Goal: Complete application form: Complete application form

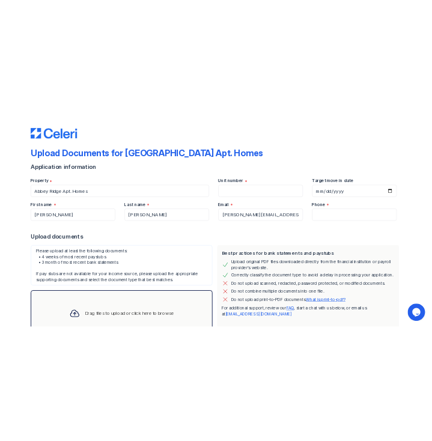
scroll to position [94, 0]
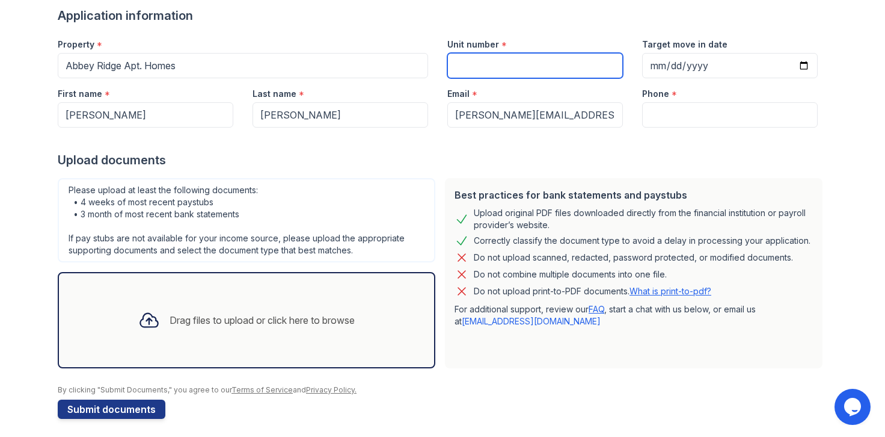
click at [561, 73] on input "Unit number" at bounding box center [535, 65] width 176 height 25
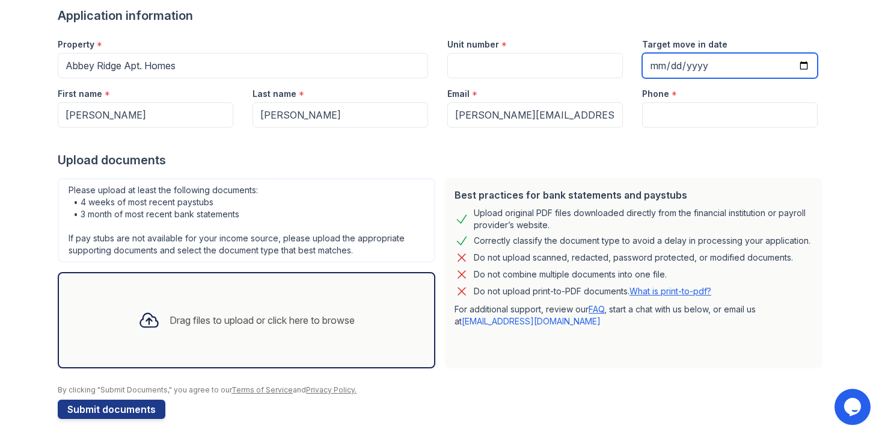
click at [796, 65] on input "Target move in date" at bounding box center [730, 65] width 176 height 25
click at [799, 63] on input "[DATE]" at bounding box center [730, 65] width 176 height 25
click at [803, 66] on input "[DATE]" at bounding box center [730, 65] width 176 height 25
type input "[DATE]"
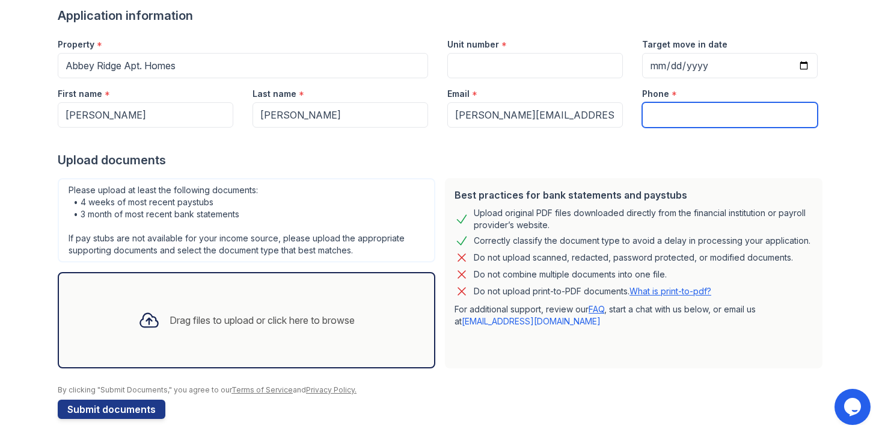
click at [678, 108] on input "Phone" at bounding box center [730, 114] width 176 height 25
type input "[PHONE_NUMBER]"
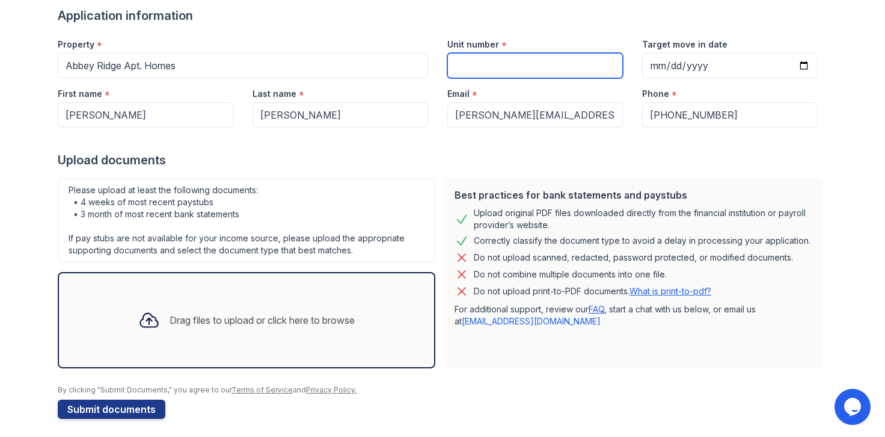
click at [498, 58] on input "Unit number" at bounding box center [535, 65] width 176 height 25
type input "???"
click at [308, 219] on div "Please upload at least the following documents: • 4 weeks of most recent paystu…" at bounding box center [247, 220] width 378 height 84
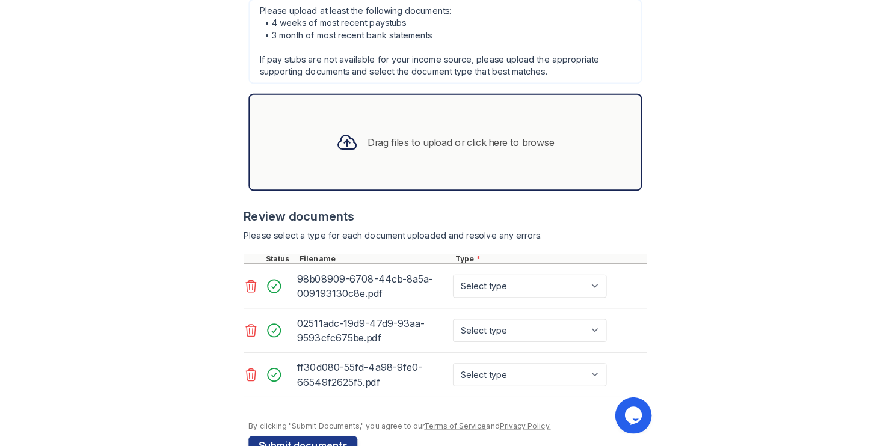
scroll to position [712, 0]
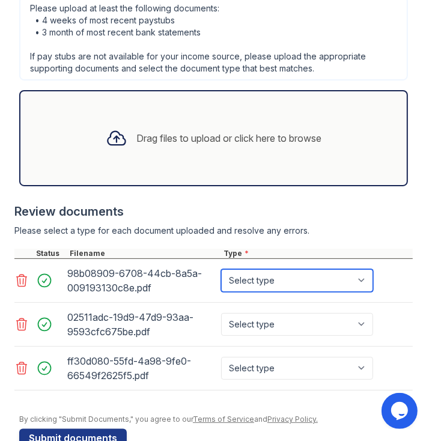
click at [351, 276] on select "Select type Paystub Bank Statement Offer Letter Tax Documents Benefit Award Let…" at bounding box center [297, 280] width 152 height 23
select select "paystub"
click at [221, 269] on select "Select type Paystub Bank Statement Offer Letter Tax Documents Benefit Award Let…" at bounding box center [297, 280] width 152 height 23
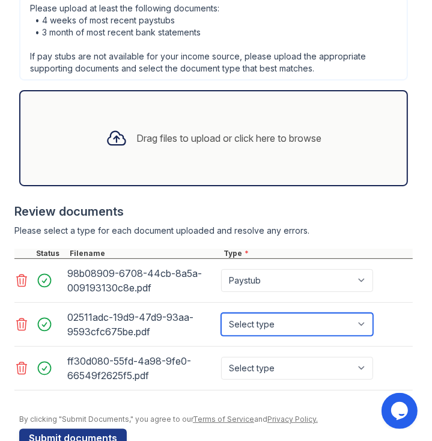
click at [311, 321] on select "Select type Paystub Bank Statement Offer Letter Tax Documents Benefit Award Let…" at bounding box center [297, 324] width 152 height 23
select select "paystub"
click at [221, 313] on select "Select type Paystub Bank Statement Offer Letter Tax Documents Benefit Award Let…" at bounding box center [297, 324] width 152 height 23
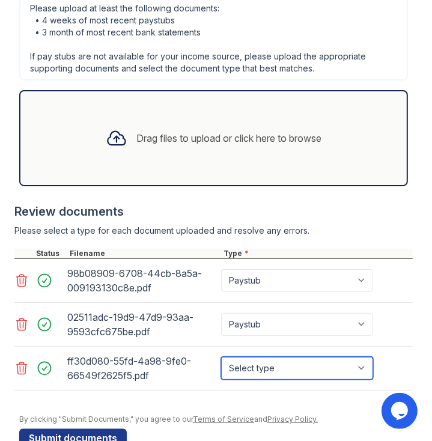
click at [321, 364] on select "Select type Paystub Bank Statement Offer Letter Tax Documents Benefit Award Let…" at bounding box center [297, 368] width 152 height 23
select select "paystub"
click at [221, 357] on select "Select type Paystub Bank Statement Offer Letter Tax Documents Benefit Award Let…" at bounding box center [297, 368] width 152 height 23
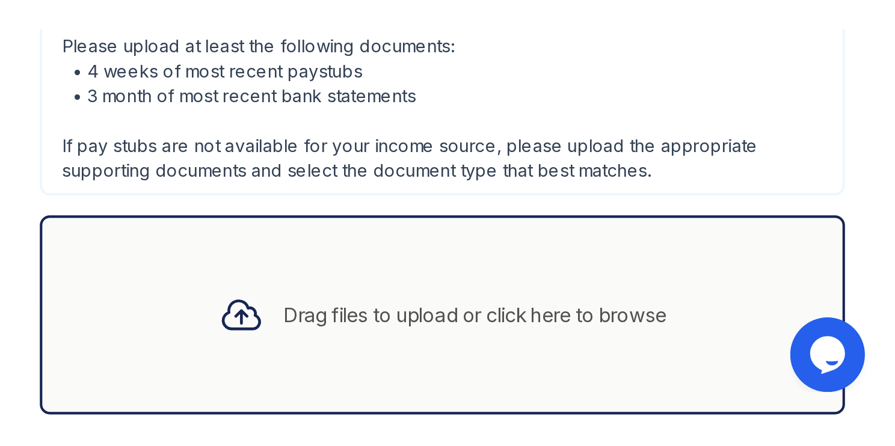
scroll to position [267, 0]
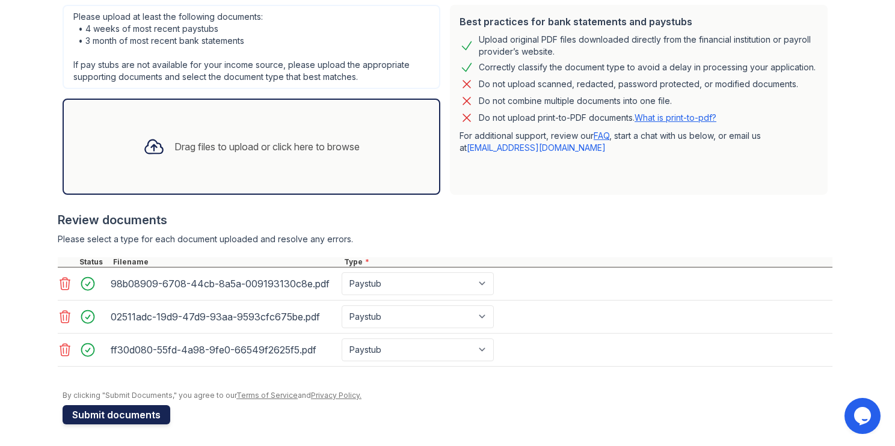
click at [124, 415] on button "Submit documents" at bounding box center [117, 414] width 108 height 19
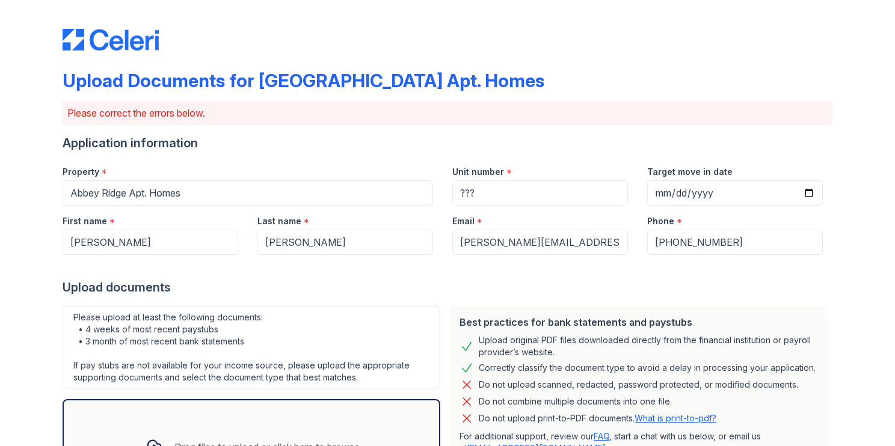
click at [548, 264] on div at bounding box center [448, 267] width 770 height 24
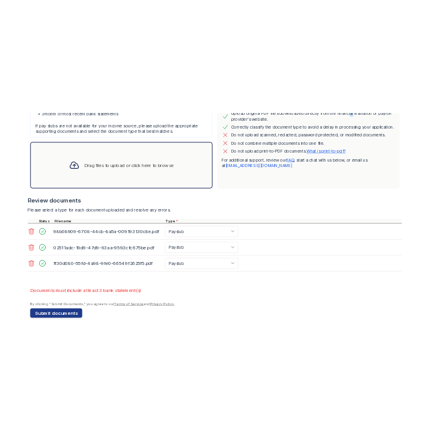
scroll to position [336, 0]
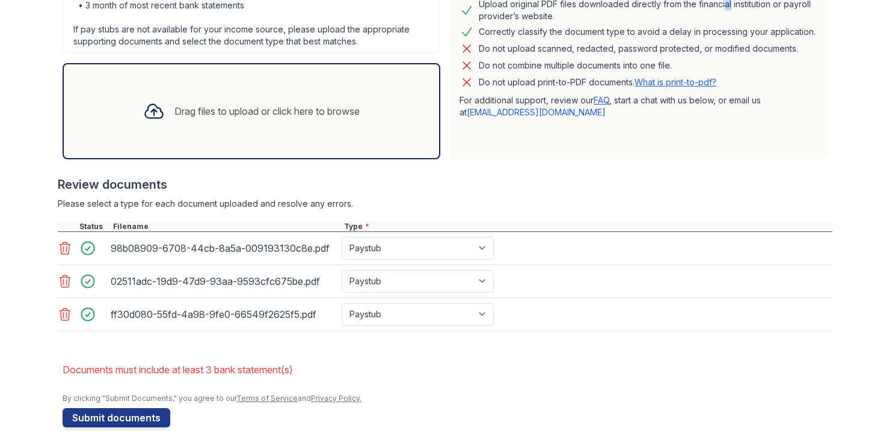
drag, startPoint x: 716, startPoint y: 6, endPoint x: 816, endPoint y: 25, distance: 101.1
click at [816, 25] on div "Best practices for bank statements and paystubs Upload original PDF files downl…" at bounding box center [639, 64] width 378 height 190
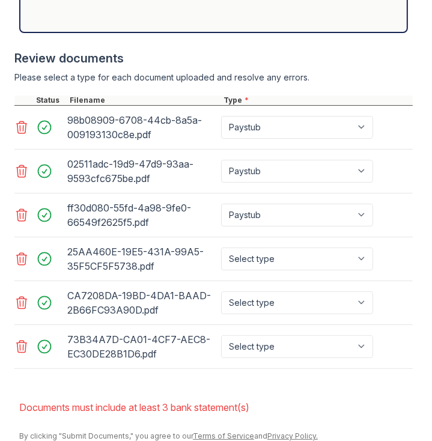
scroll to position [944, 0]
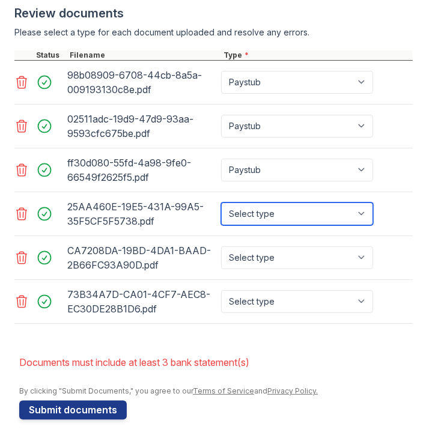
click at [306, 210] on select "Select type Paystub Bank Statement Offer Letter Tax Documents Benefit Award Let…" at bounding box center [297, 214] width 152 height 23
select select "bank_statement"
click at [221, 203] on select "Select type Paystub Bank Statement Offer Letter Tax Documents Benefit Award Let…" at bounding box center [297, 214] width 152 height 23
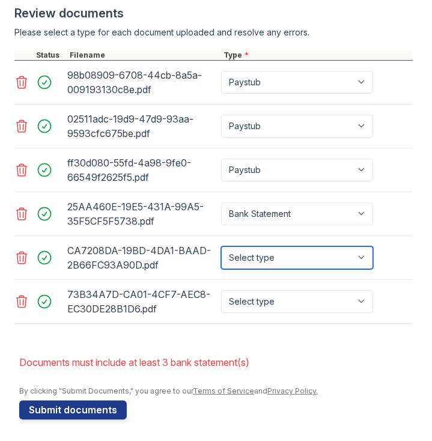
click at [270, 251] on select "Select type Paystub Bank Statement Offer Letter Tax Documents Benefit Award Let…" at bounding box center [297, 258] width 152 height 23
select select "bank_statement"
click at [221, 247] on select "Select type Paystub Bank Statement Offer Letter Tax Documents Benefit Award Let…" at bounding box center [297, 258] width 152 height 23
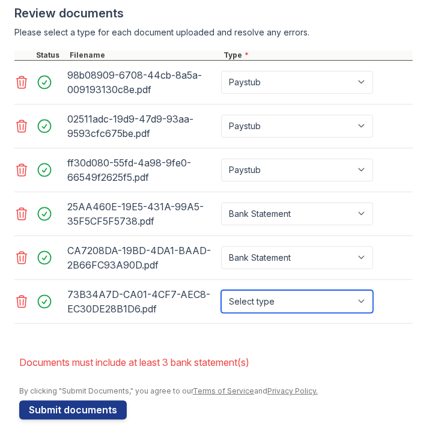
click at [263, 301] on select "Select type Paystub Bank Statement Offer Letter Tax Documents Benefit Award Let…" at bounding box center [297, 301] width 152 height 23
select select "bank_statement"
click at [221, 290] on select "Select type Paystub Bank Statement Offer Letter Tax Documents Benefit Award Let…" at bounding box center [297, 301] width 152 height 23
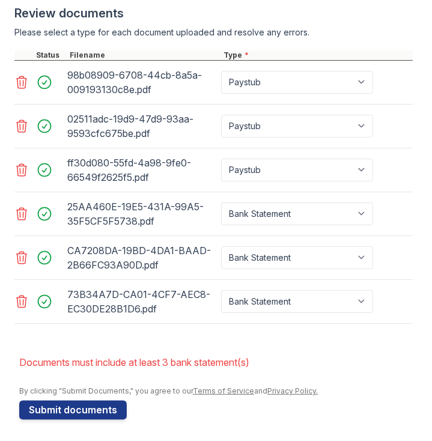
click at [107, 407] on button "Submit documents" at bounding box center [73, 410] width 108 height 19
